Goal: Task Accomplishment & Management: Manage account settings

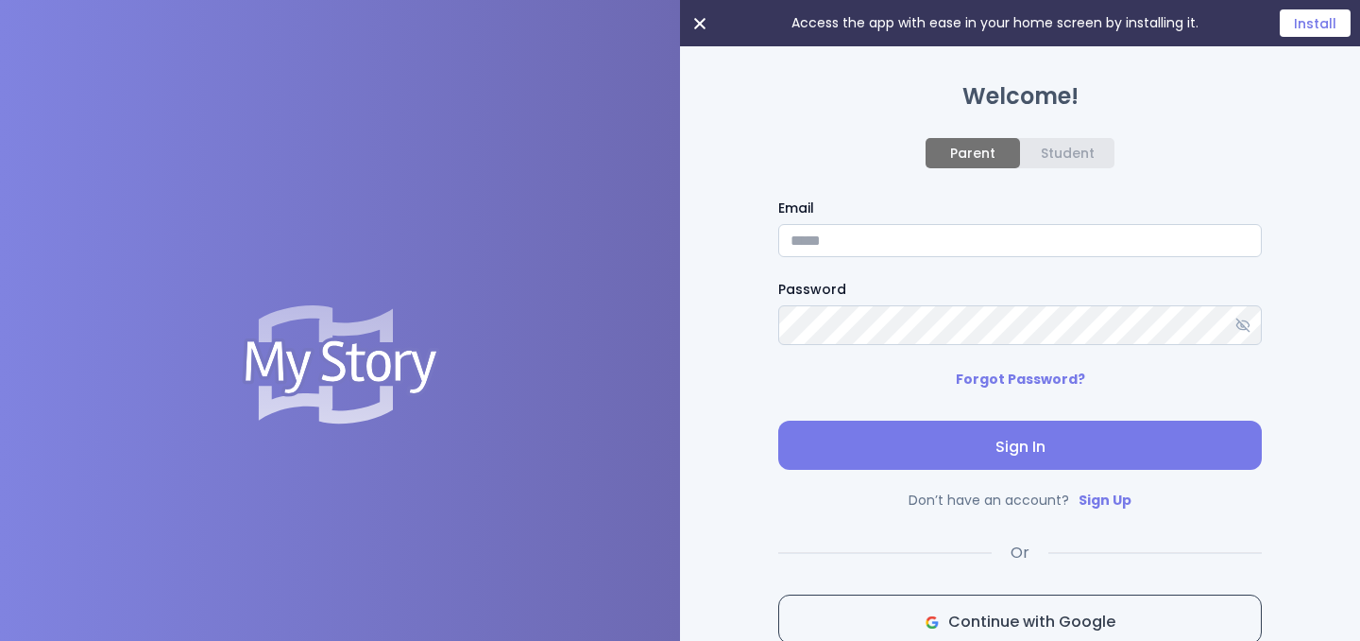
type input "**********"
click at [1247, 333] on icon at bounding box center [1243, 324] width 15 height 15
click at [1162, 256] on input "**********" at bounding box center [1020, 240] width 484 height 33
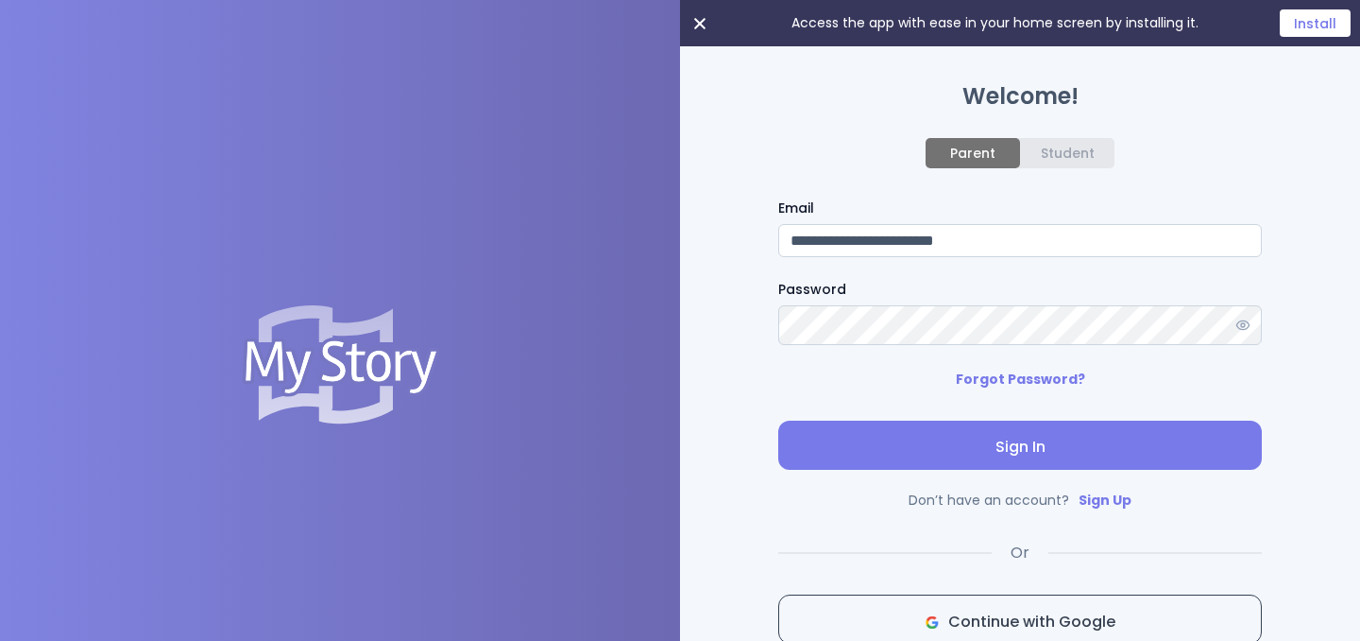
type input "**********"
click at [1190, 447] on span "Sign In" at bounding box center [1020, 447] width 453 height 23
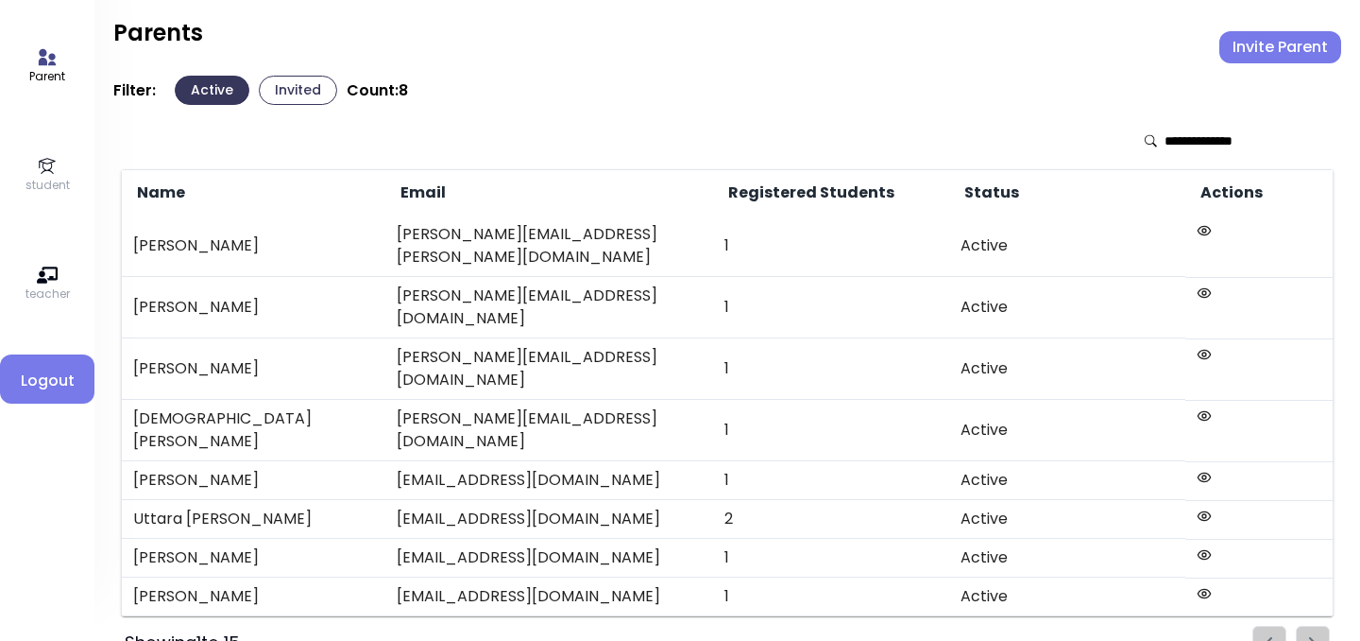
click at [1197, 547] on icon at bounding box center [1204, 554] width 15 height 15
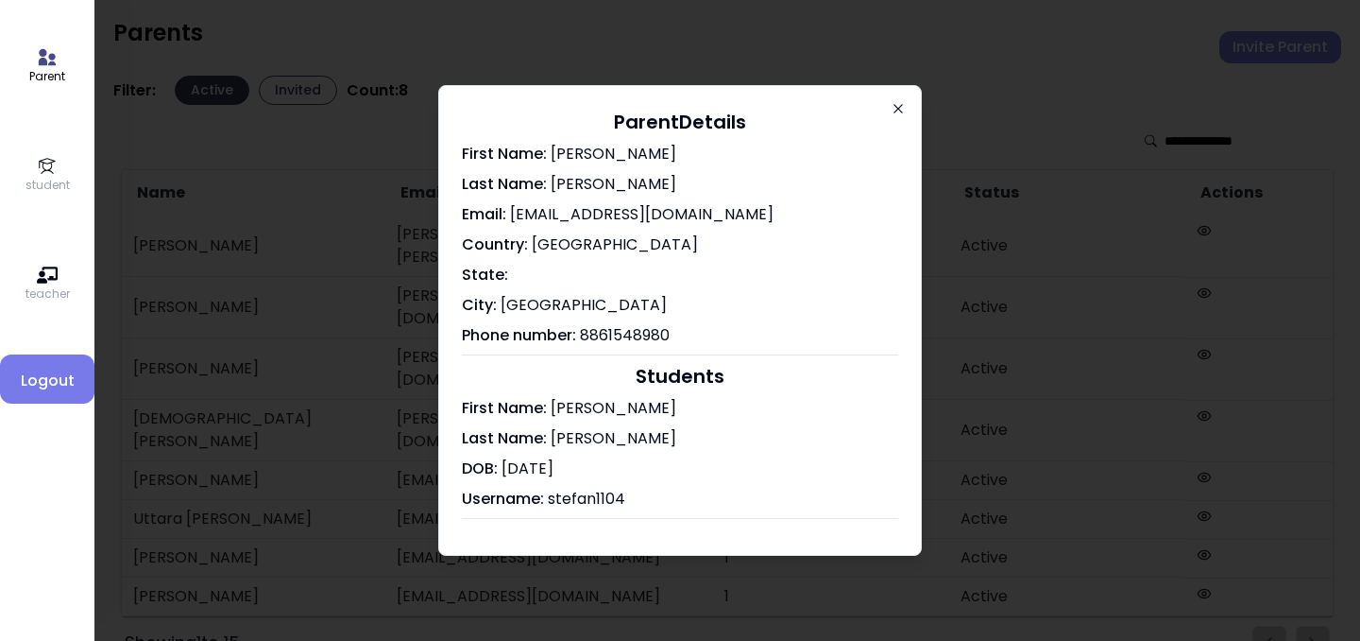
click at [905, 107] on icon "button" at bounding box center [898, 108] width 15 height 15
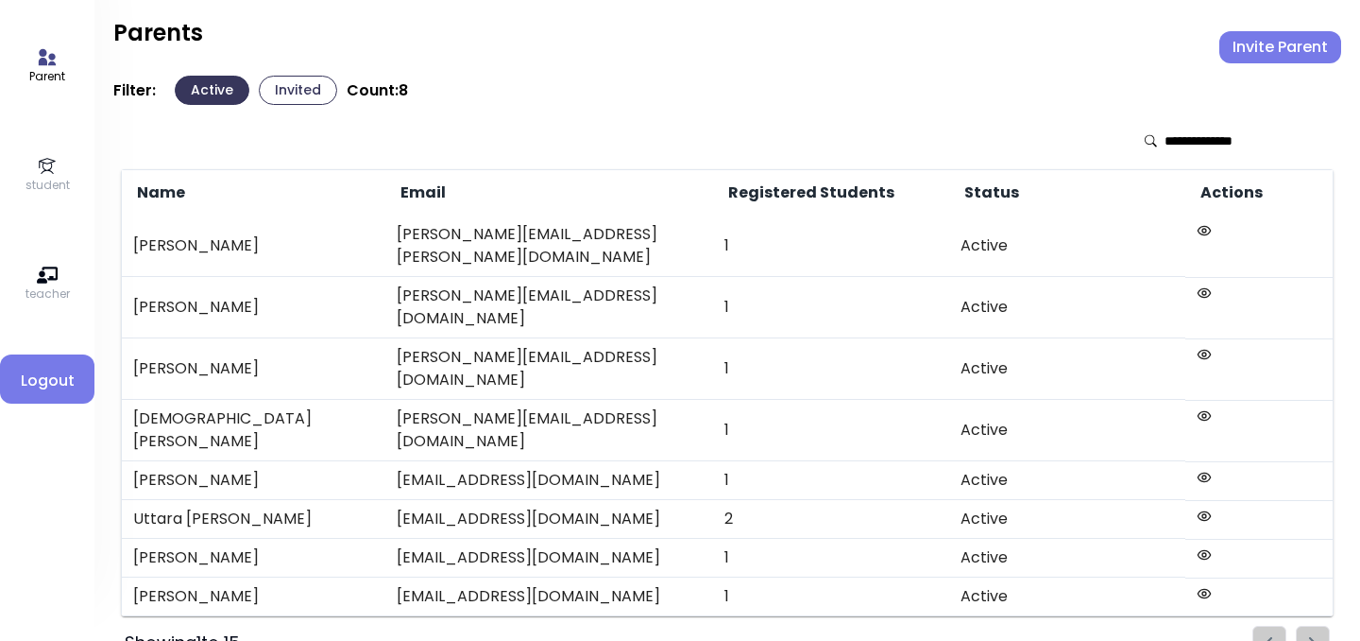
click at [50, 57] on icon at bounding box center [47, 57] width 17 height 16
click at [290, 88] on button "Invited" at bounding box center [298, 90] width 78 height 29
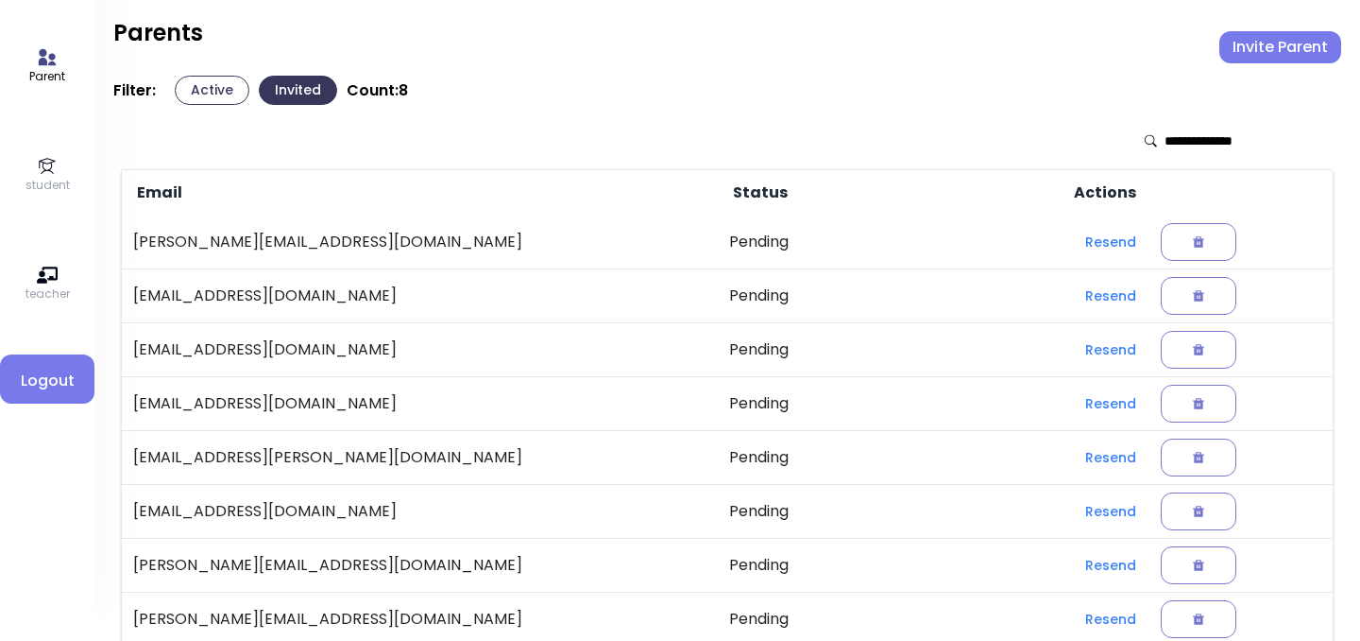
click at [1150, 140] on icon at bounding box center [1151, 140] width 12 height 13
click at [1149, 145] on icon at bounding box center [1151, 140] width 12 height 13
click at [214, 108] on div "Email Status Actions [PERSON_NAME][EMAIL_ADDRESS][DOMAIN_NAME] Pending Resend […" at bounding box center [727, 586] width 1228 height 962
click at [214, 90] on button "Active" at bounding box center [212, 90] width 75 height 29
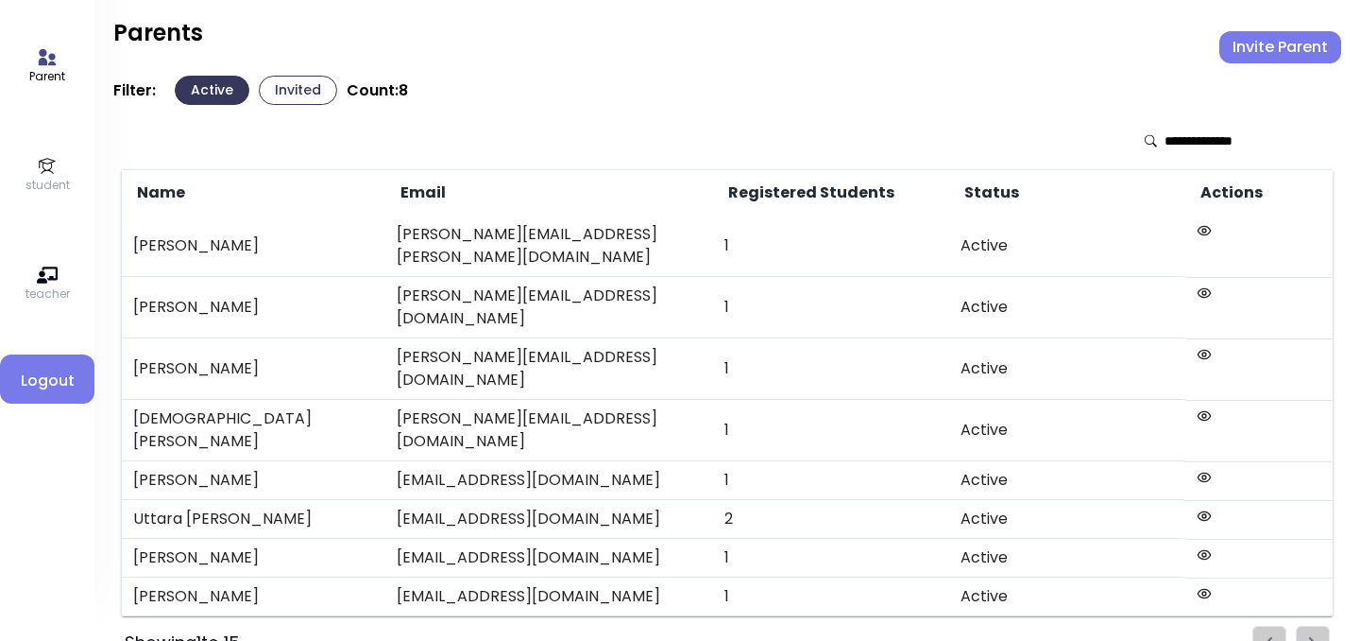
click at [28, 180] on p "student" at bounding box center [48, 185] width 44 height 17
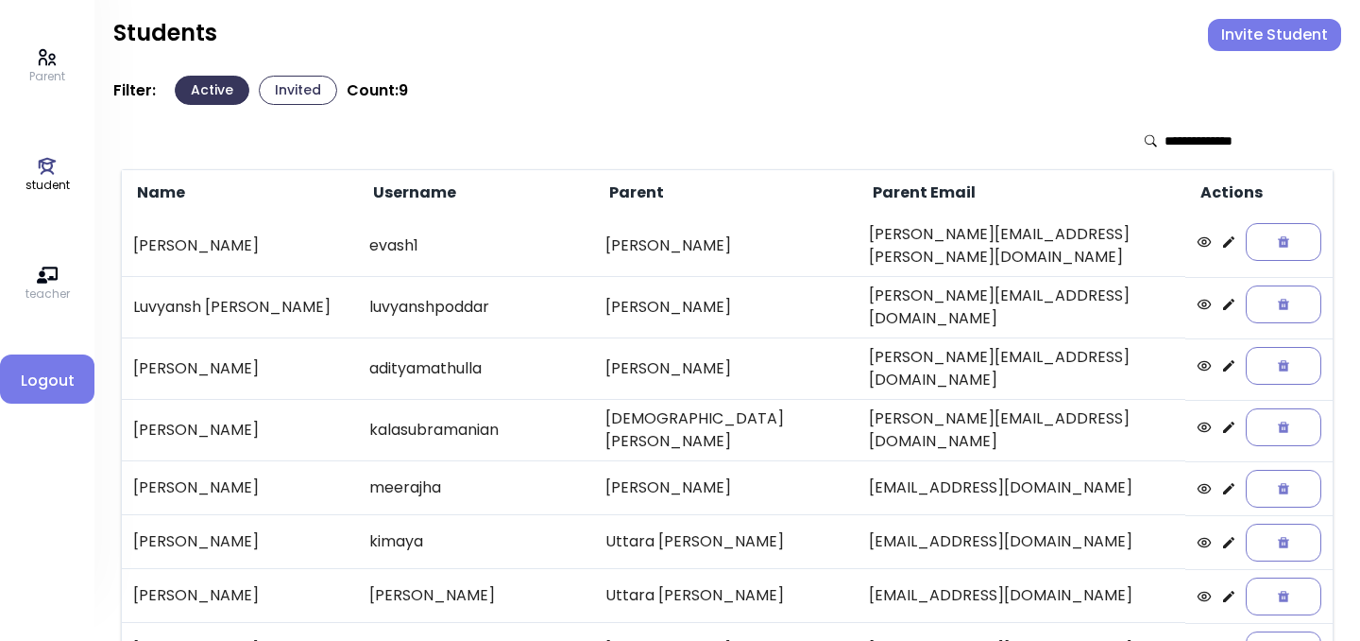
click at [300, 85] on button "Invited" at bounding box center [298, 90] width 78 height 29
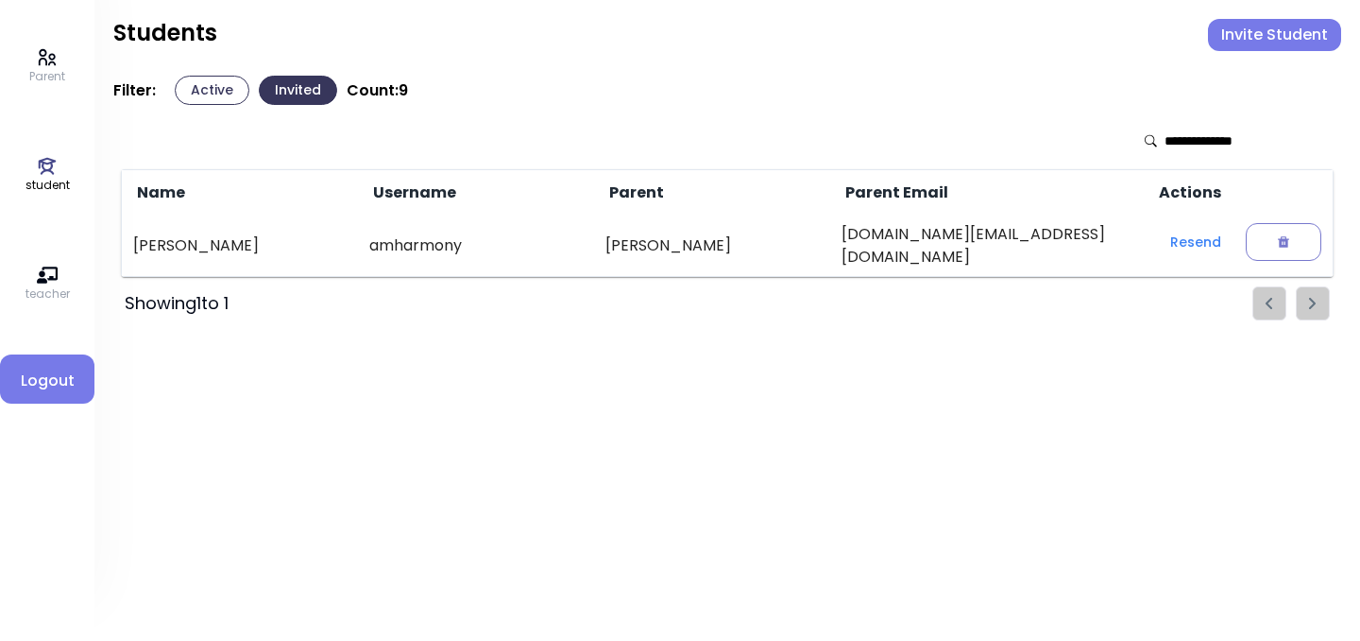
click at [203, 89] on button "Active" at bounding box center [212, 90] width 75 height 29
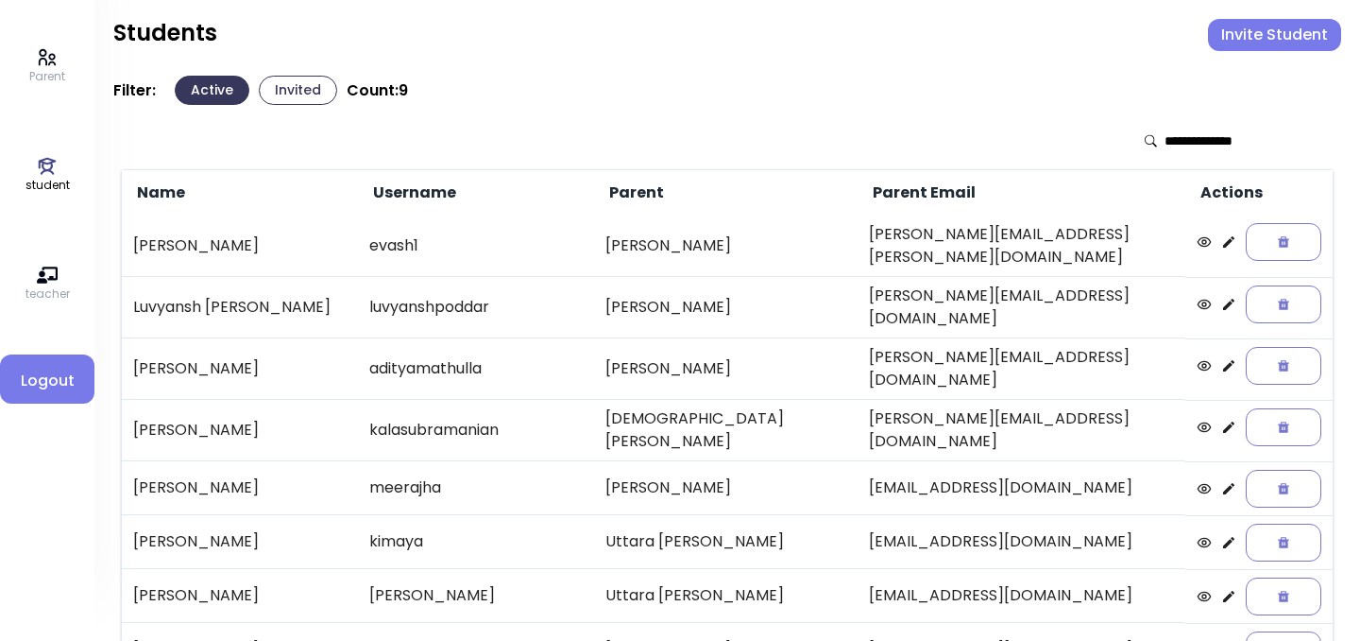
click at [44, 77] on p "Parent" at bounding box center [47, 76] width 36 height 17
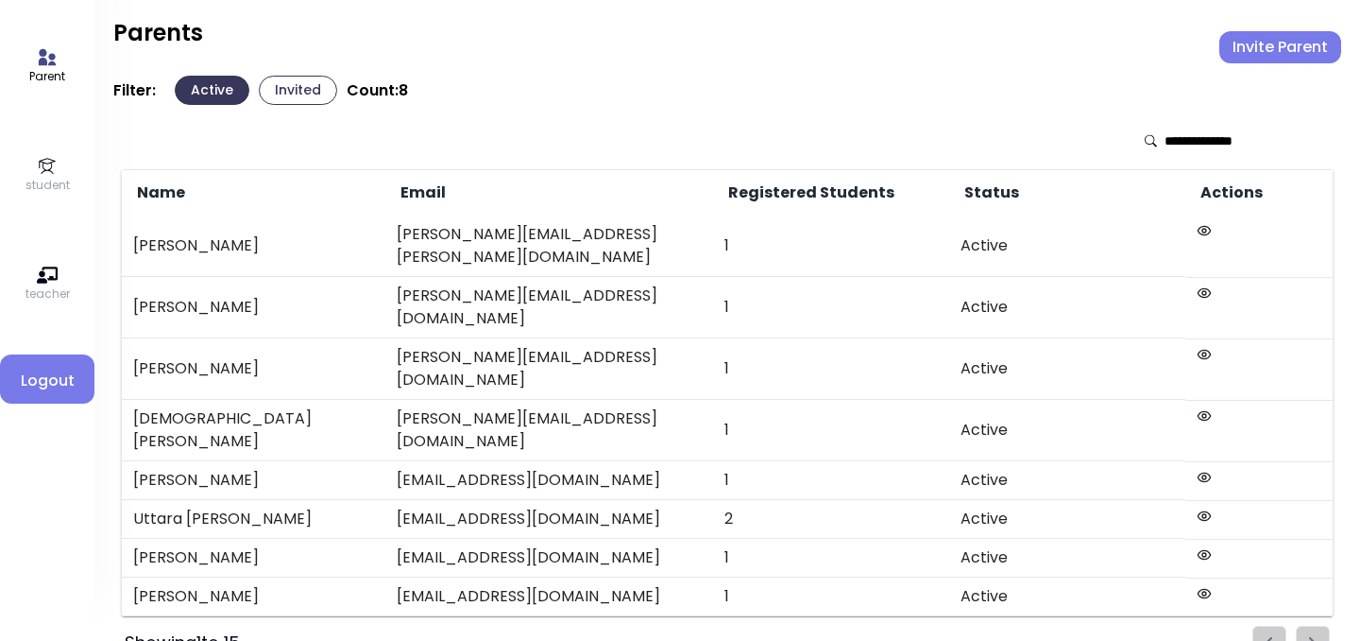
click at [60, 170] on link "student" at bounding box center [48, 175] width 44 height 38
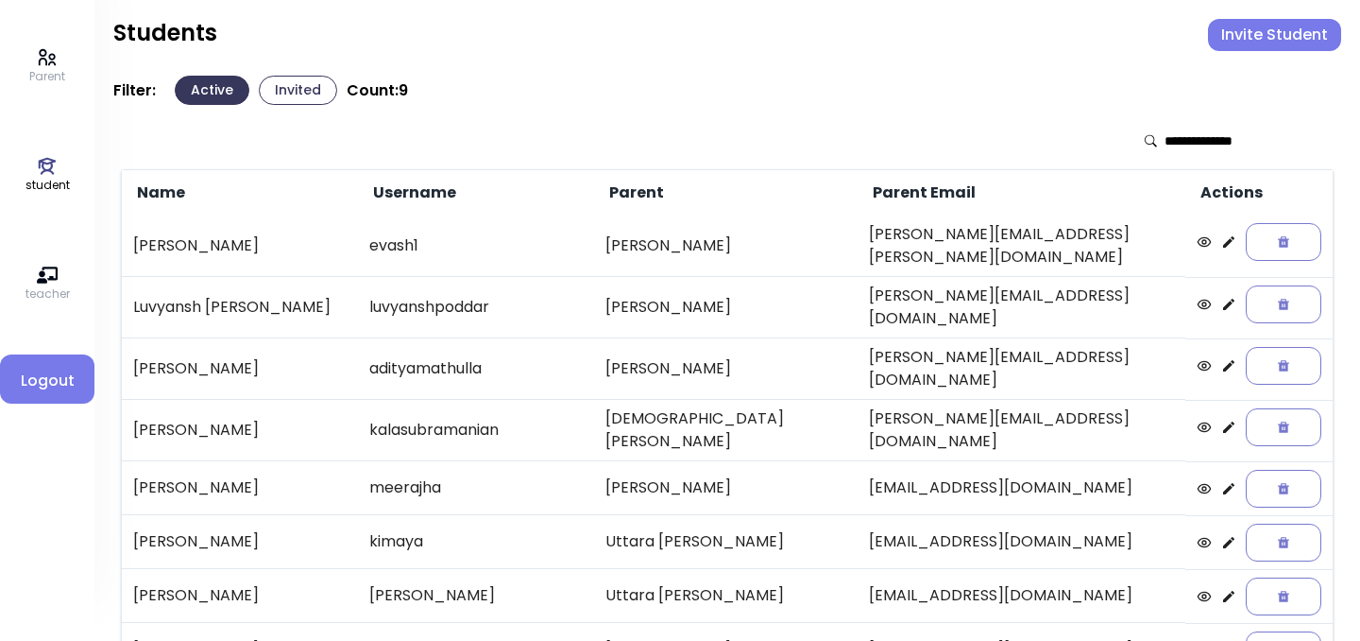
click at [1296, 32] on button "Invite Student" at bounding box center [1274, 35] width 133 height 32
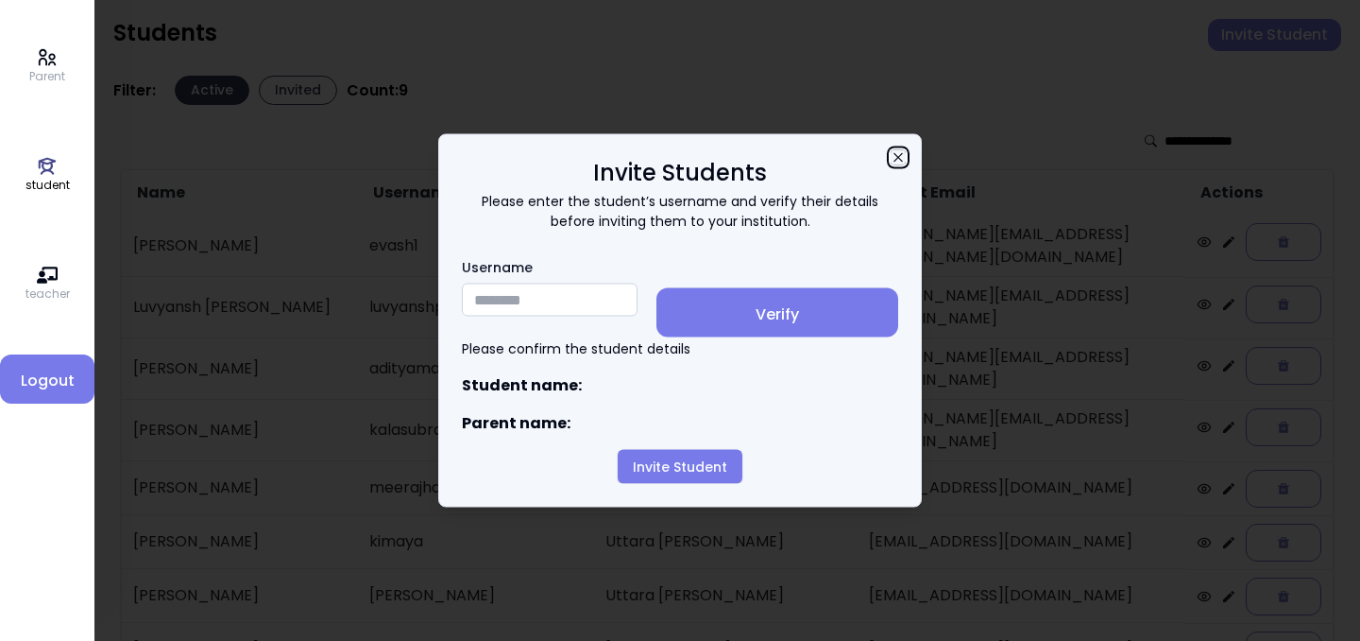
click at [902, 150] on icon "button" at bounding box center [898, 157] width 15 height 15
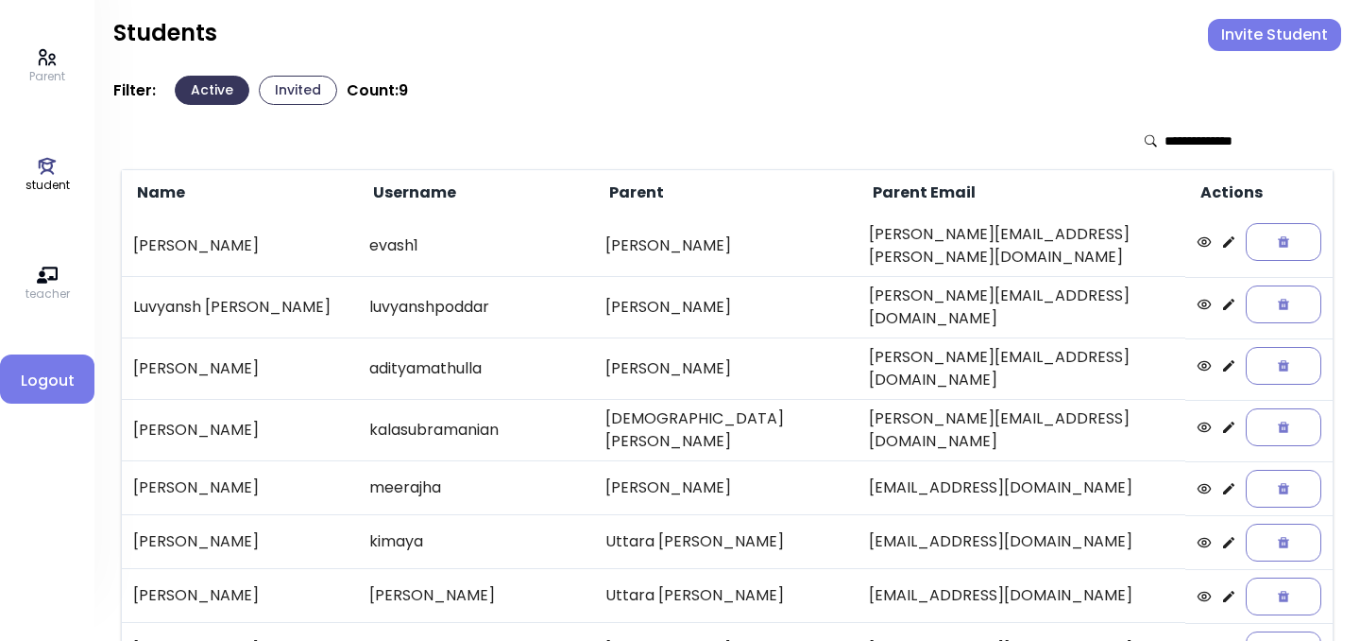
click at [278, 94] on button "Invited" at bounding box center [298, 90] width 78 height 29
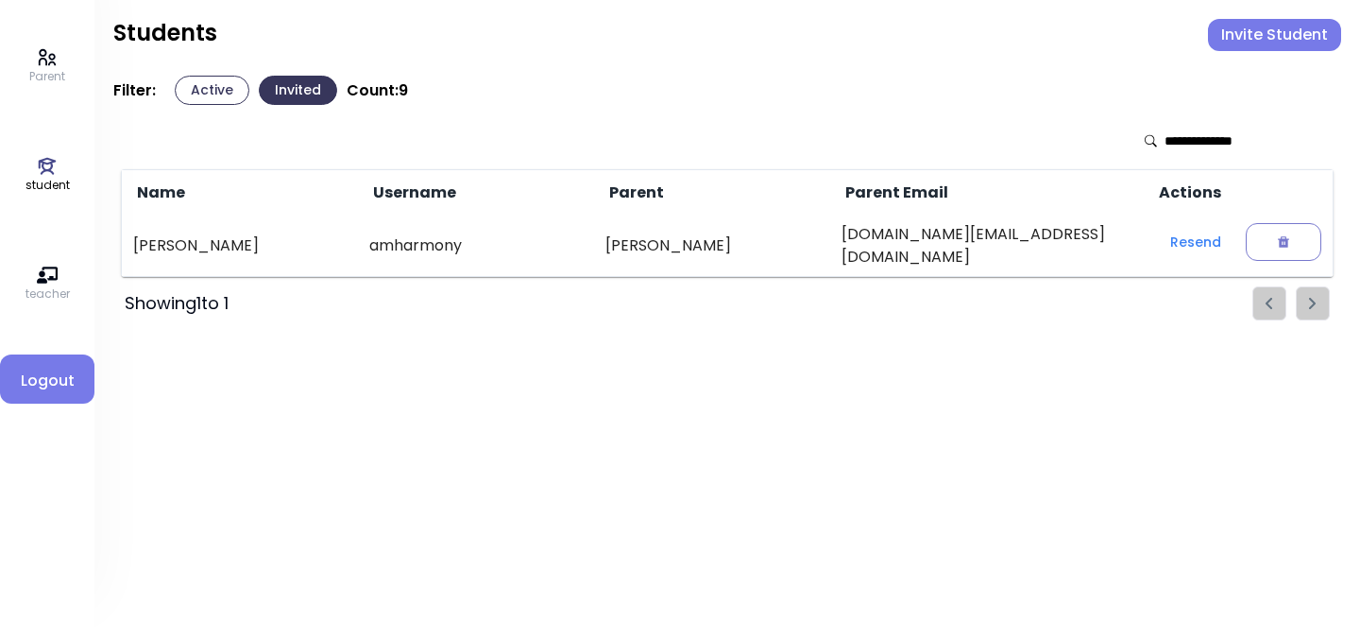
click at [220, 80] on button "Active" at bounding box center [212, 90] width 75 height 29
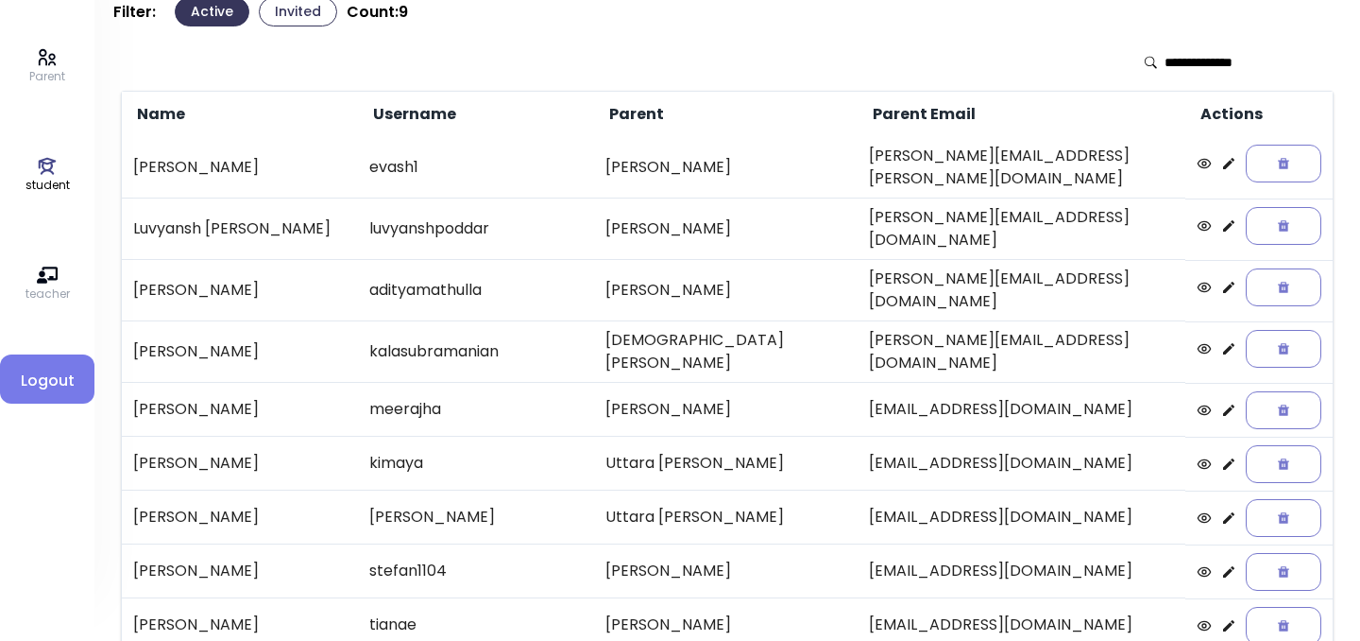
scroll to position [52, 0]
